Goal: Information Seeking & Learning: Learn about a topic

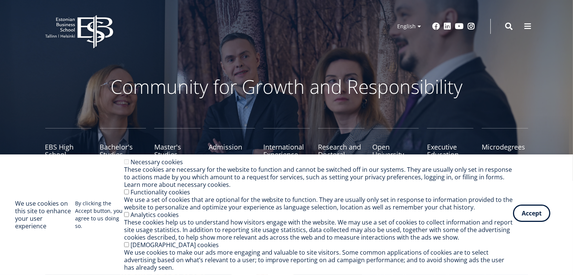
click at [529, 212] on button "Accept" at bounding box center [531, 213] width 37 height 17
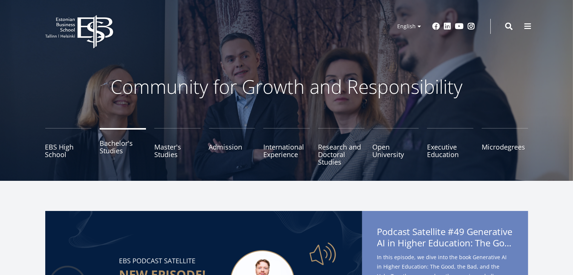
click at [115, 151] on link "Bachelor's Studies" at bounding box center [123, 147] width 46 height 38
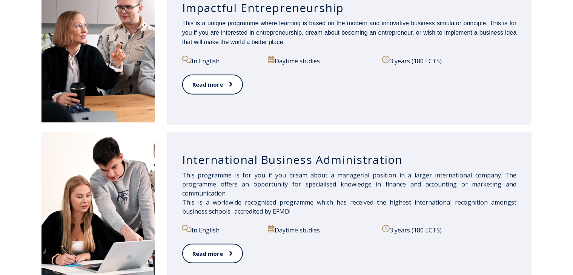
scroll to position [446, 0]
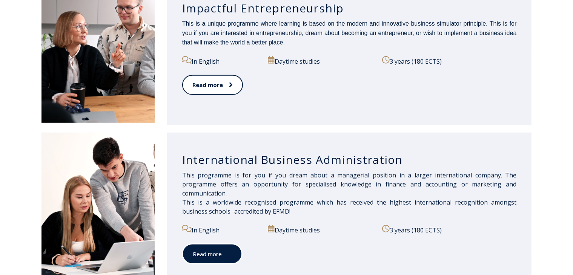
click at [206, 253] on link "Read more" at bounding box center [212, 254] width 60 height 21
